Goal: Task Accomplishment & Management: Use online tool/utility

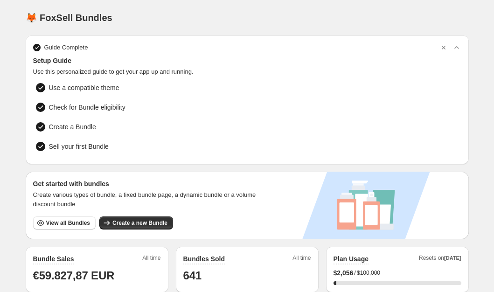
scroll to position [297, 0]
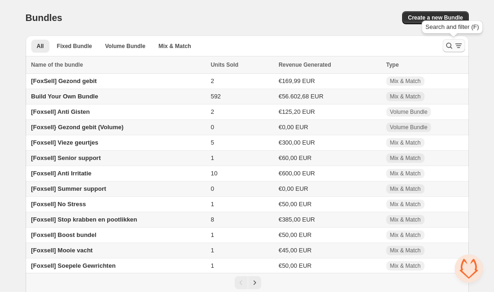
click at [446, 48] on icon "Search and filter results" at bounding box center [448, 45] width 9 height 9
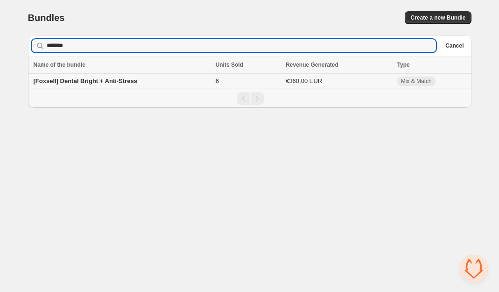
type input "******"
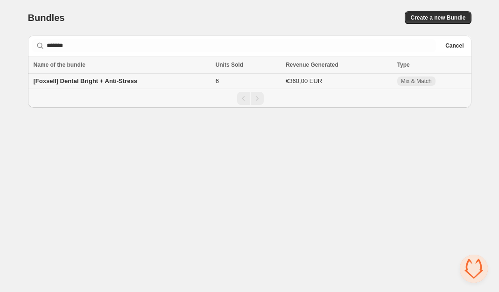
click at [118, 85] on td "[Foxsell] Dental Bright + Anti-Stress" at bounding box center [120, 81] width 185 height 15
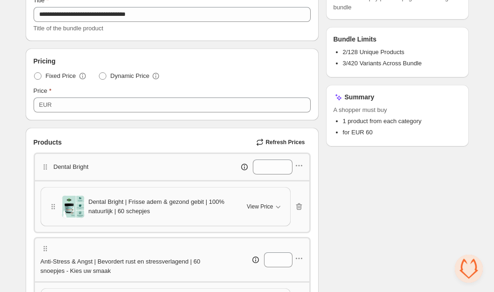
scroll to position [180, 0]
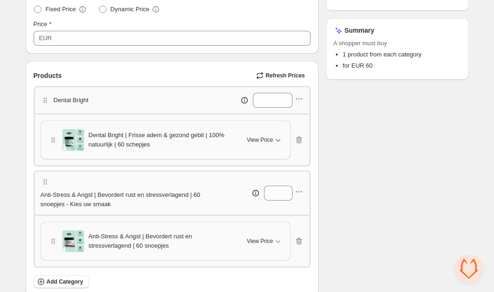
click at [277, 139] on icon "button" at bounding box center [277, 139] width 9 height 9
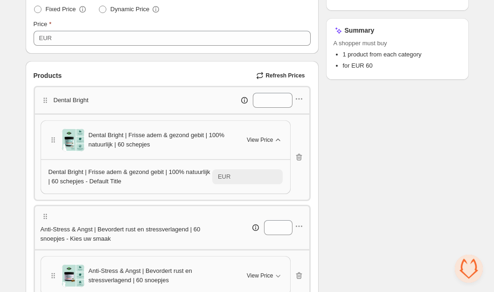
click at [277, 139] on icon "button" at bounding box center [278, 140] width 4 height 2
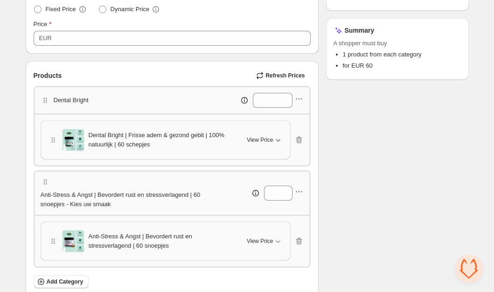
scroll to position [181, 0]
